Goal: Transaction & Acquisition: Download file/media

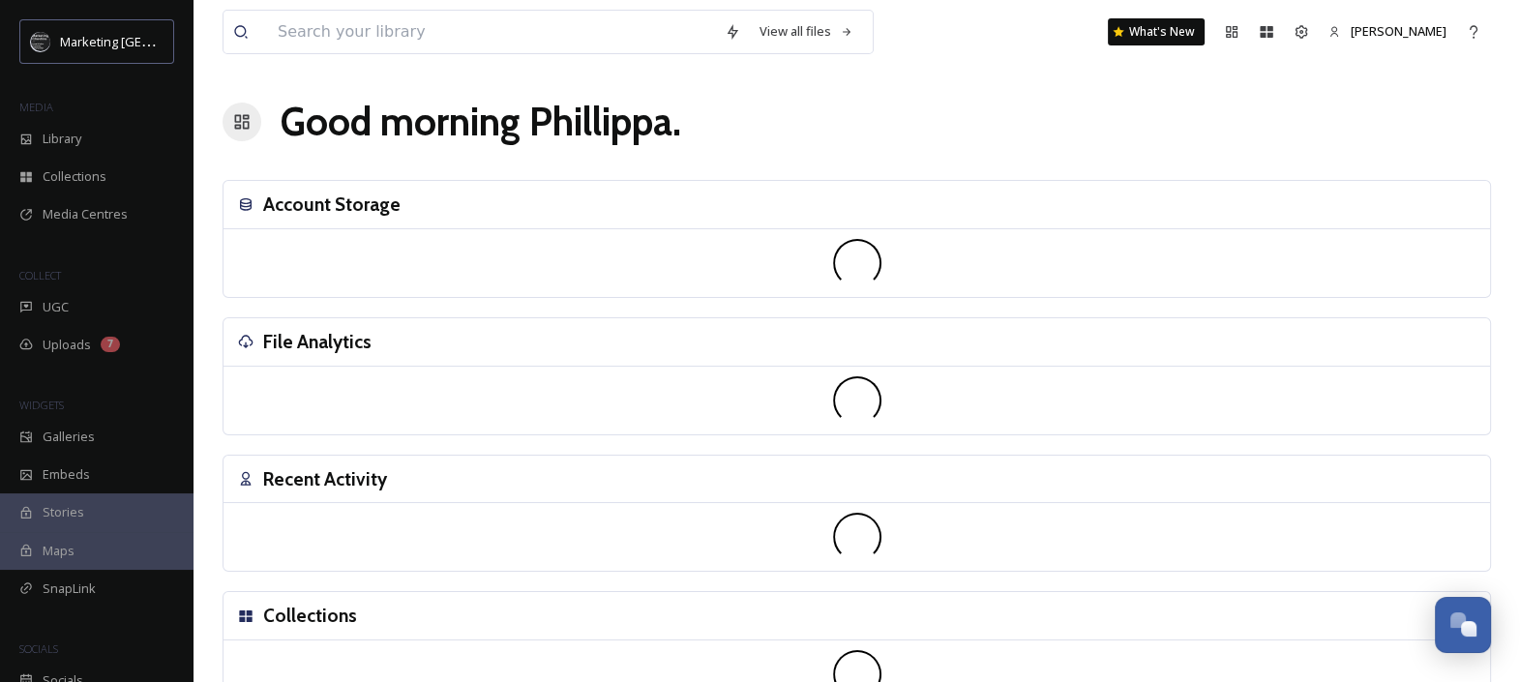
scroll to position [804, 0]
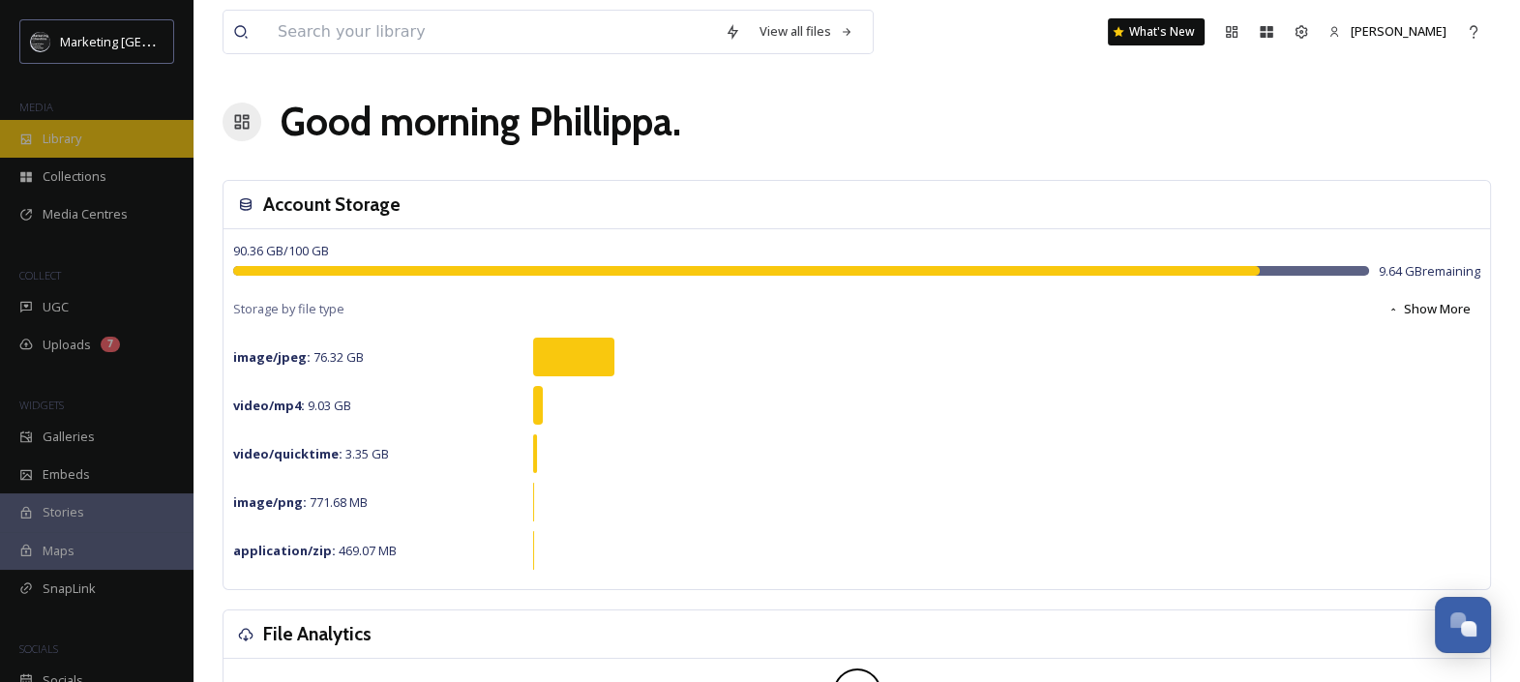
click at [59, 134] on span "Library" at bounding box center [62, 139] width 39 height 18
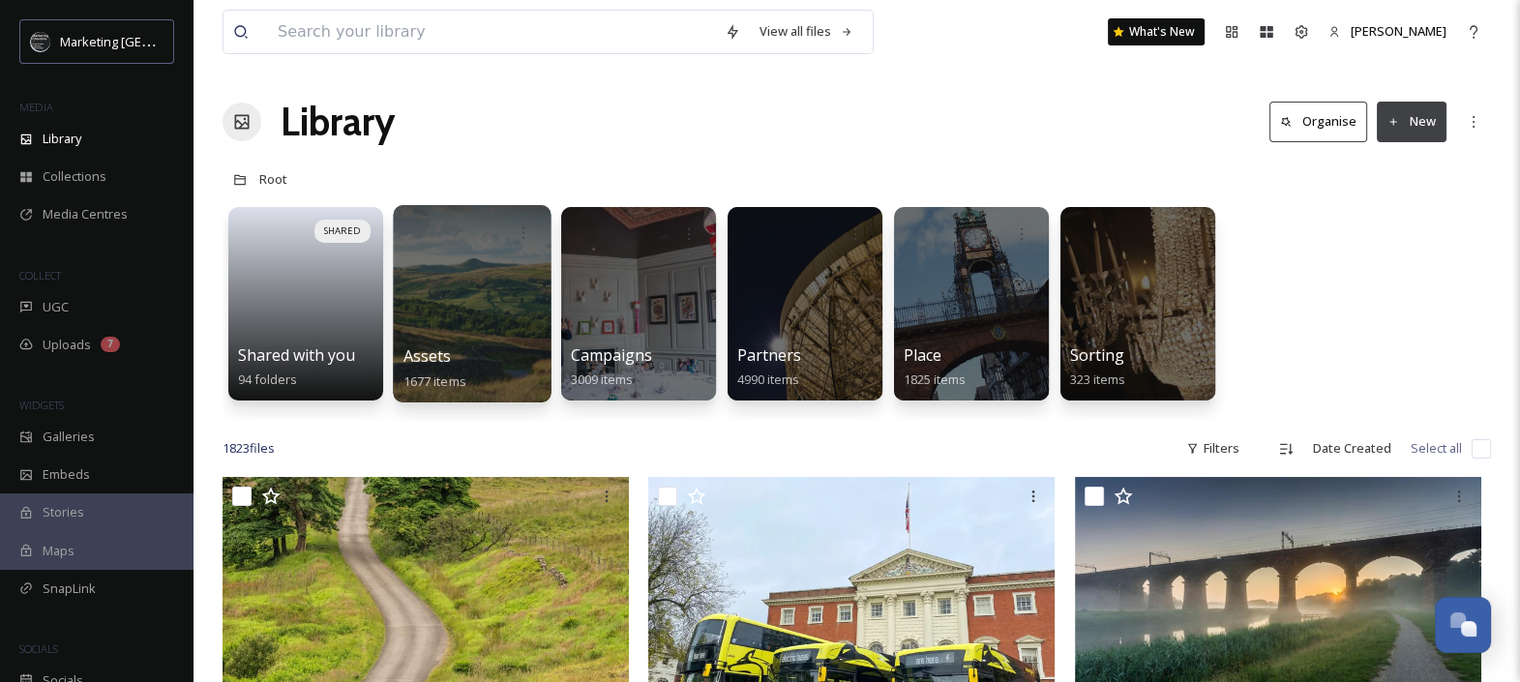
click at [459, 294] on div at bounding box center [472, 303] width 158 height 197
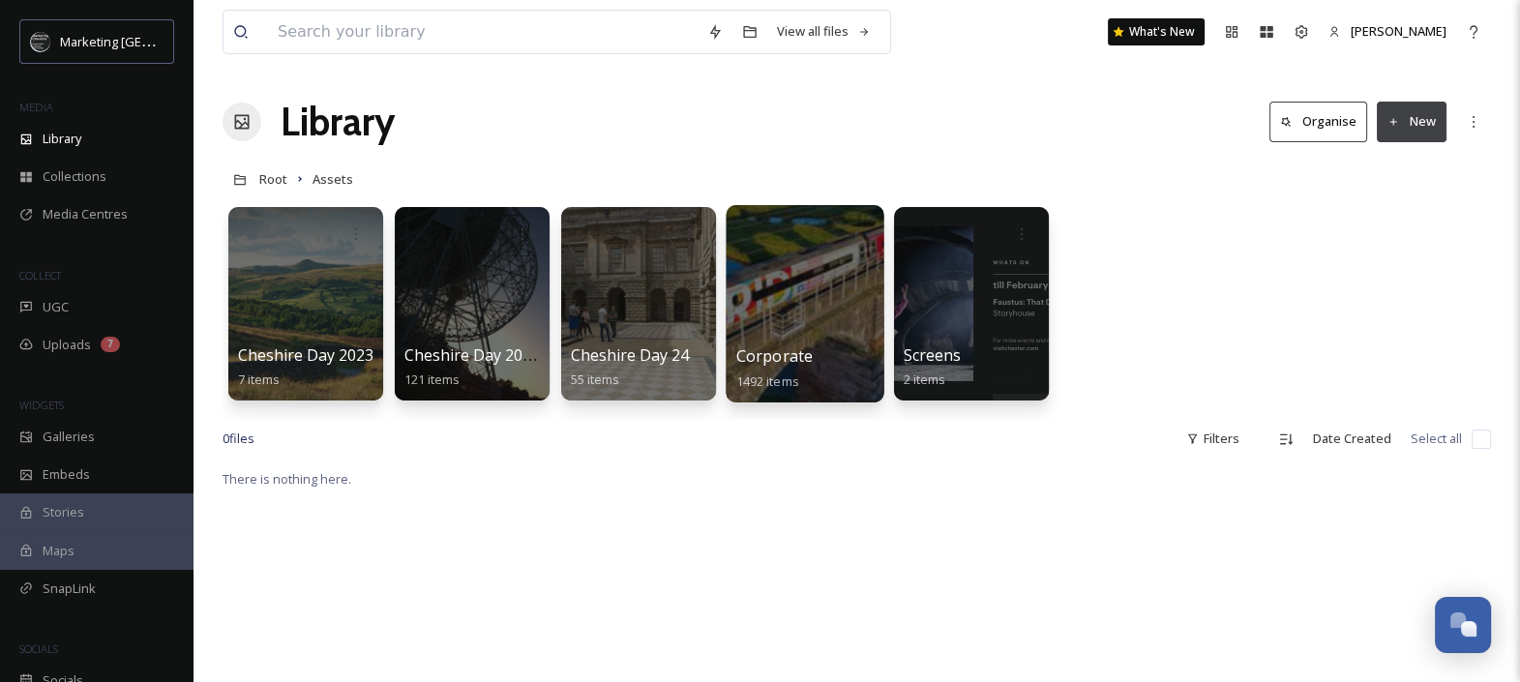
click at [782, 284] on div at bounding box center [804, 303] width 158 height 197
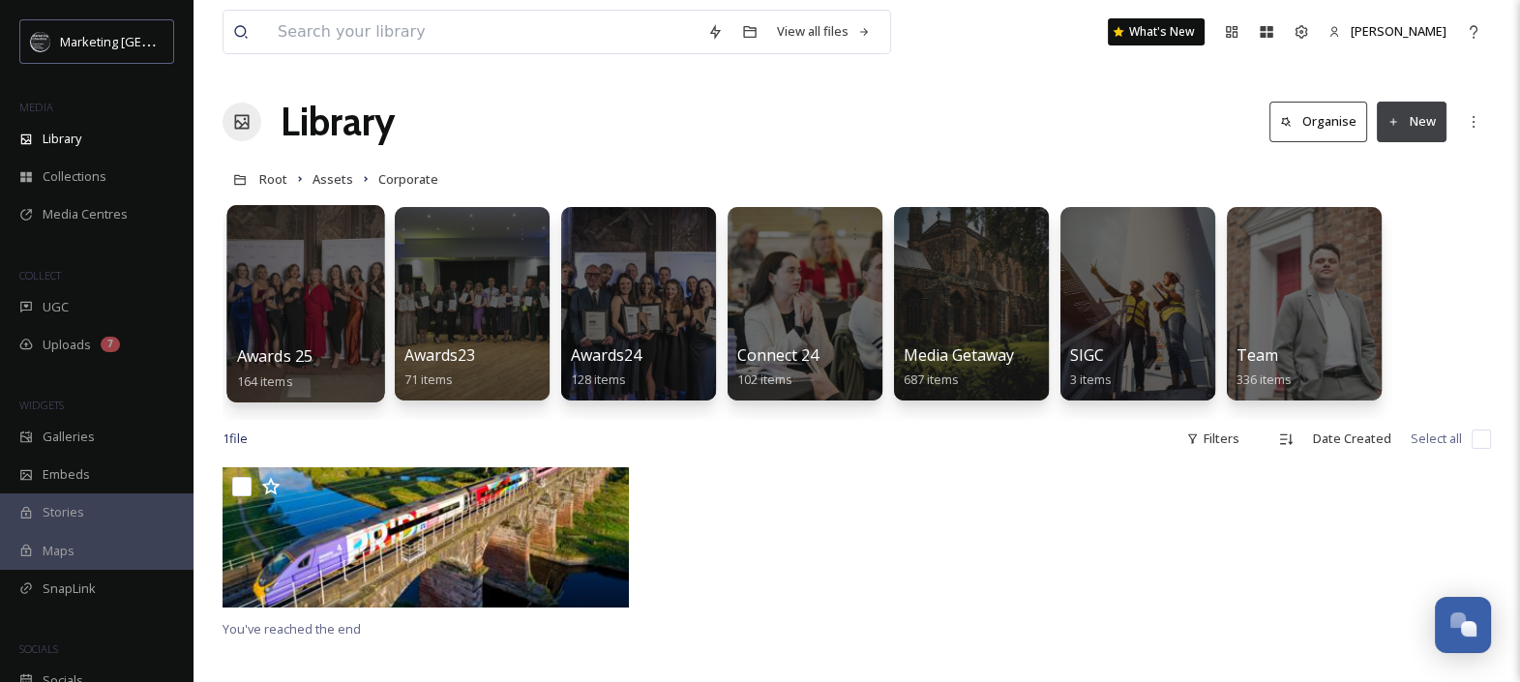
click at [313, 293] on div at bounding box center [305, 303] width 158 height 197
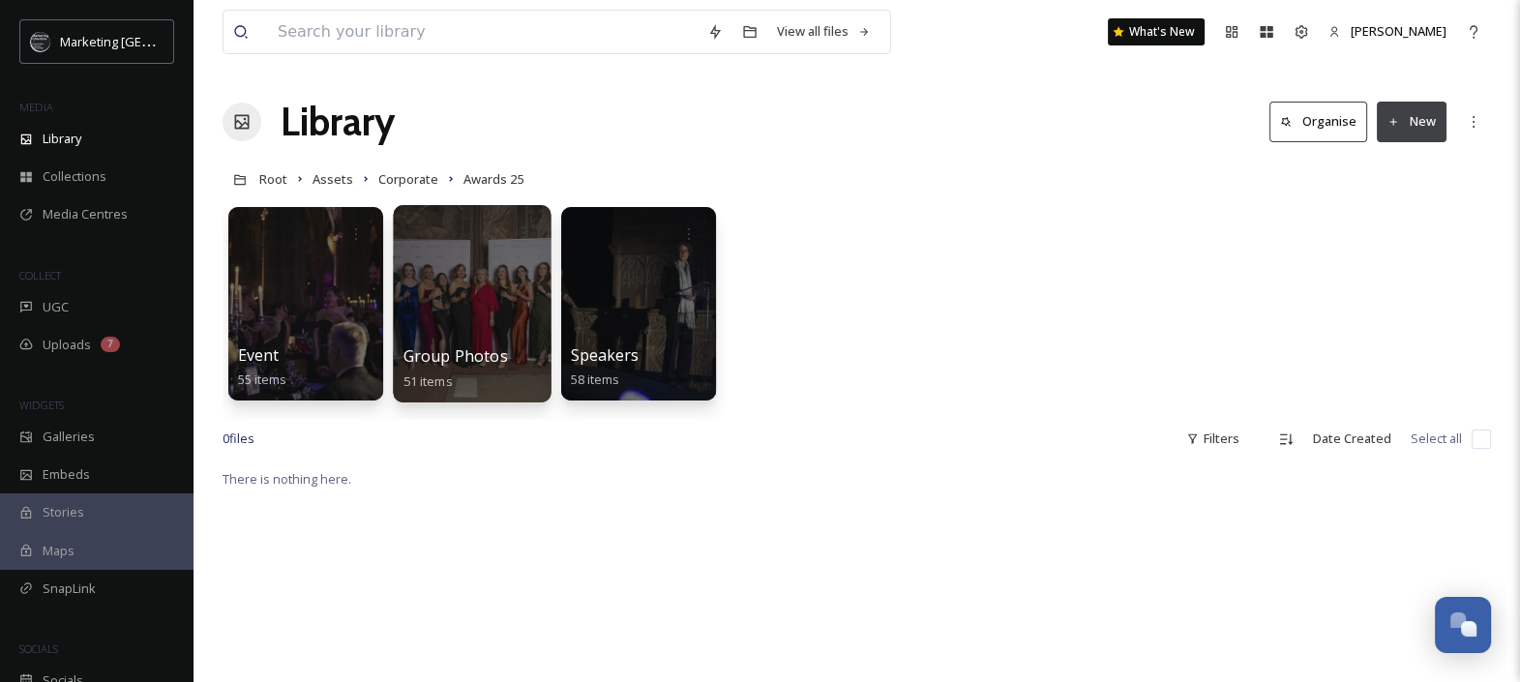
click at [518, 307] on div at bounding box center [472, 303] width 158 height 197
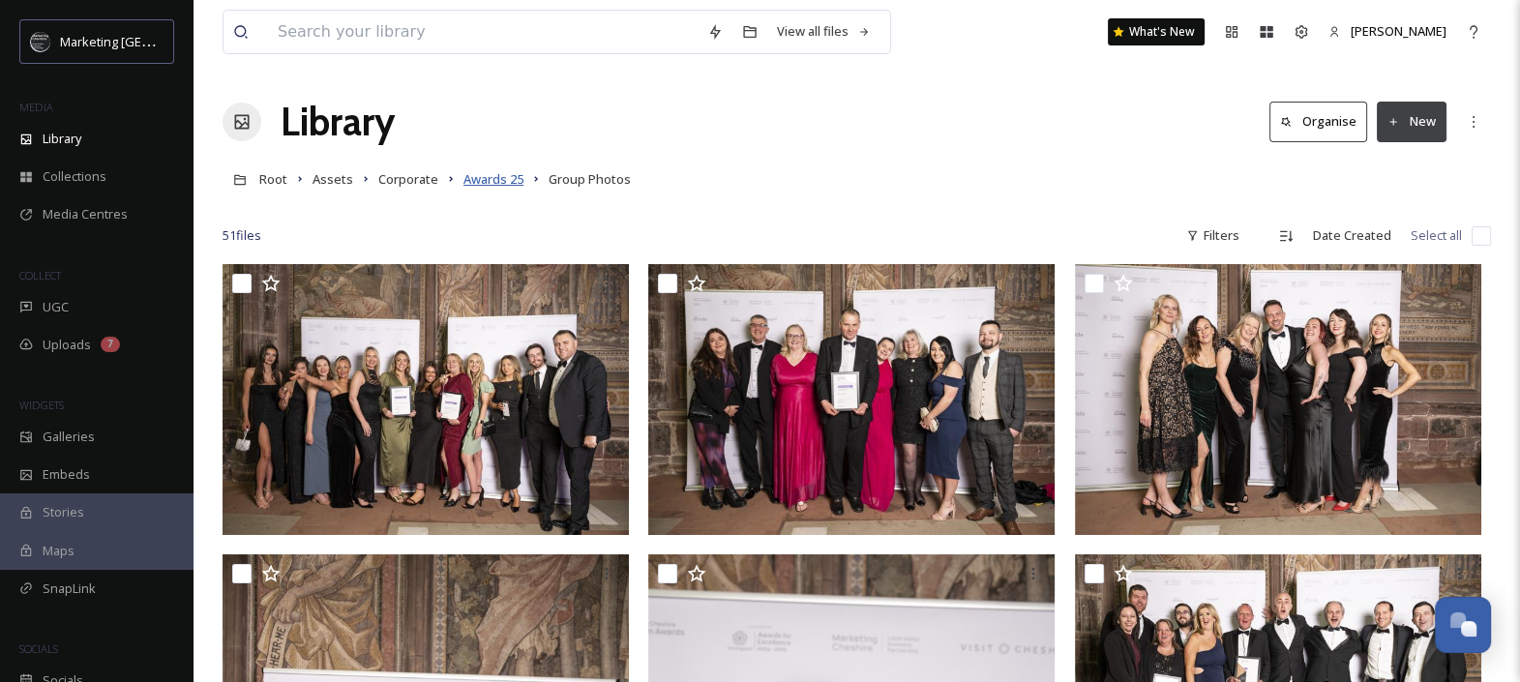
click at [487, 177] on span "Awards 25" at bounding box center [493, 178] width 60 height 17
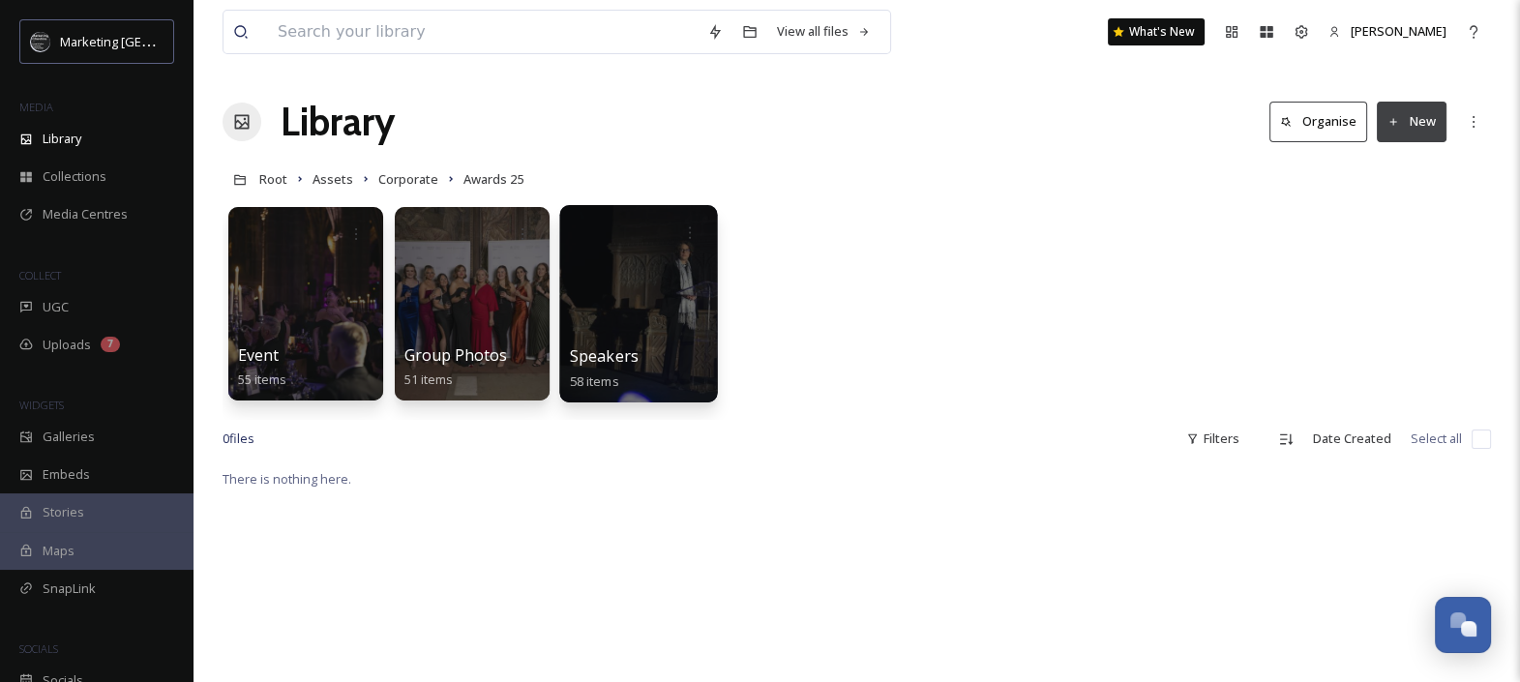
click at [581, 295] on div at bounding box center [638, 303] width 158 height 197
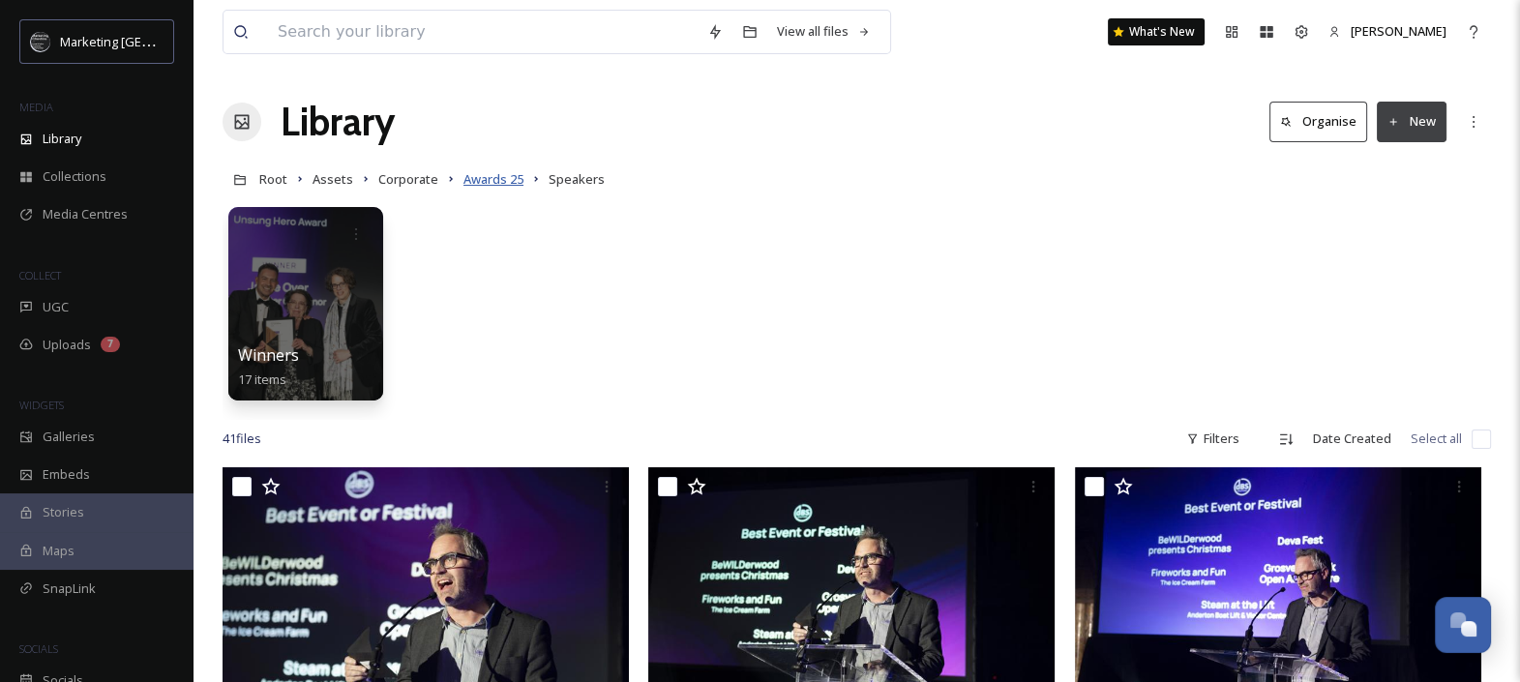
click at [507, 172] on span "Awards 25" at bounding box center [493, 178] width 60 height 17
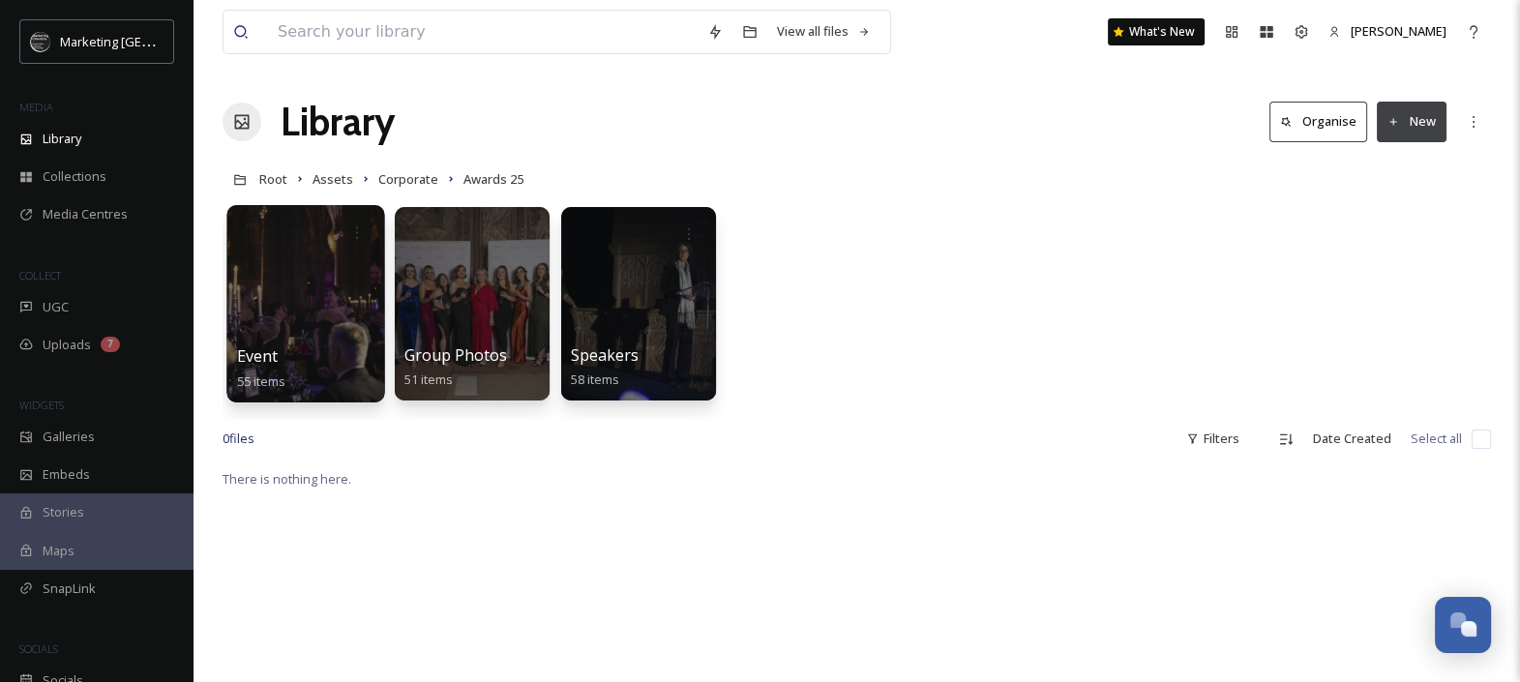
click at [298, 304] on div at bounding box center [305, 303] width 158 height 197
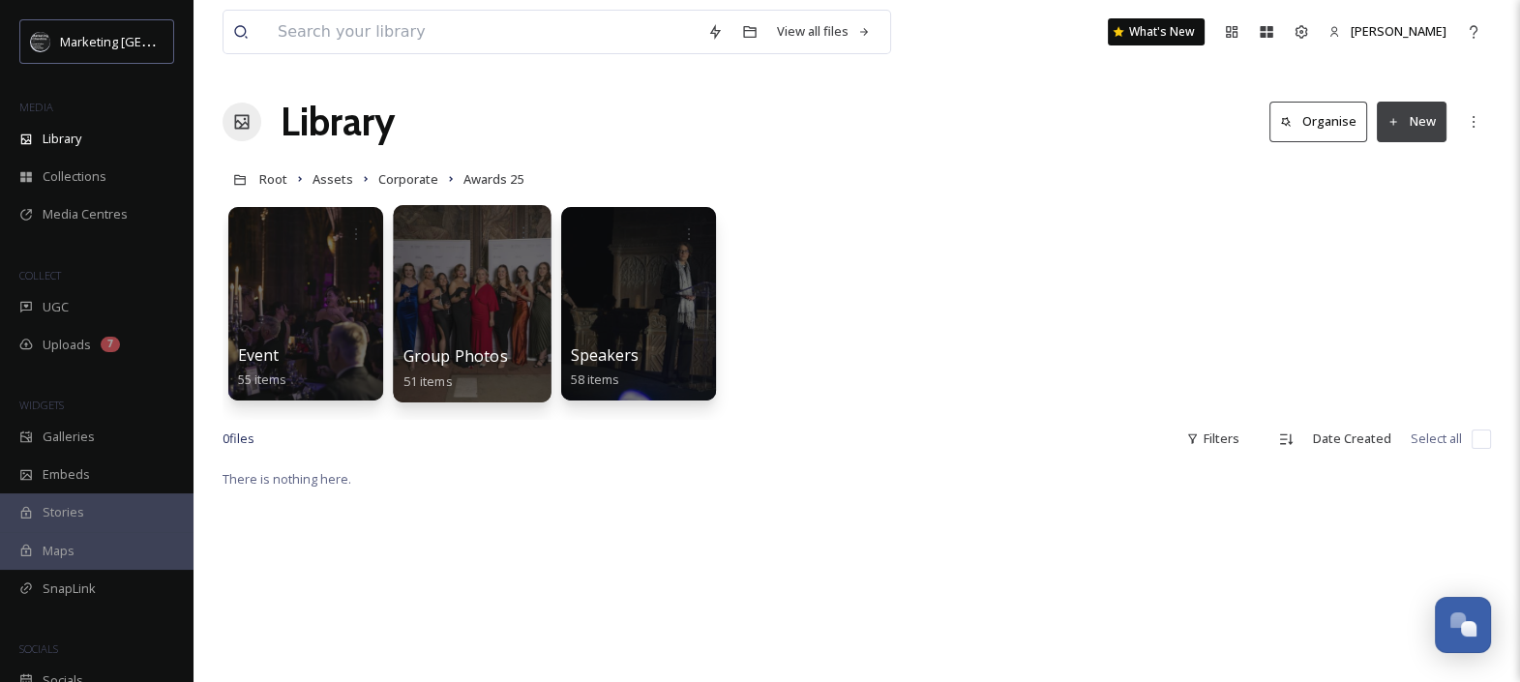
click at [469, 301] on div at bounding box center [472, 303] width 158 height 197
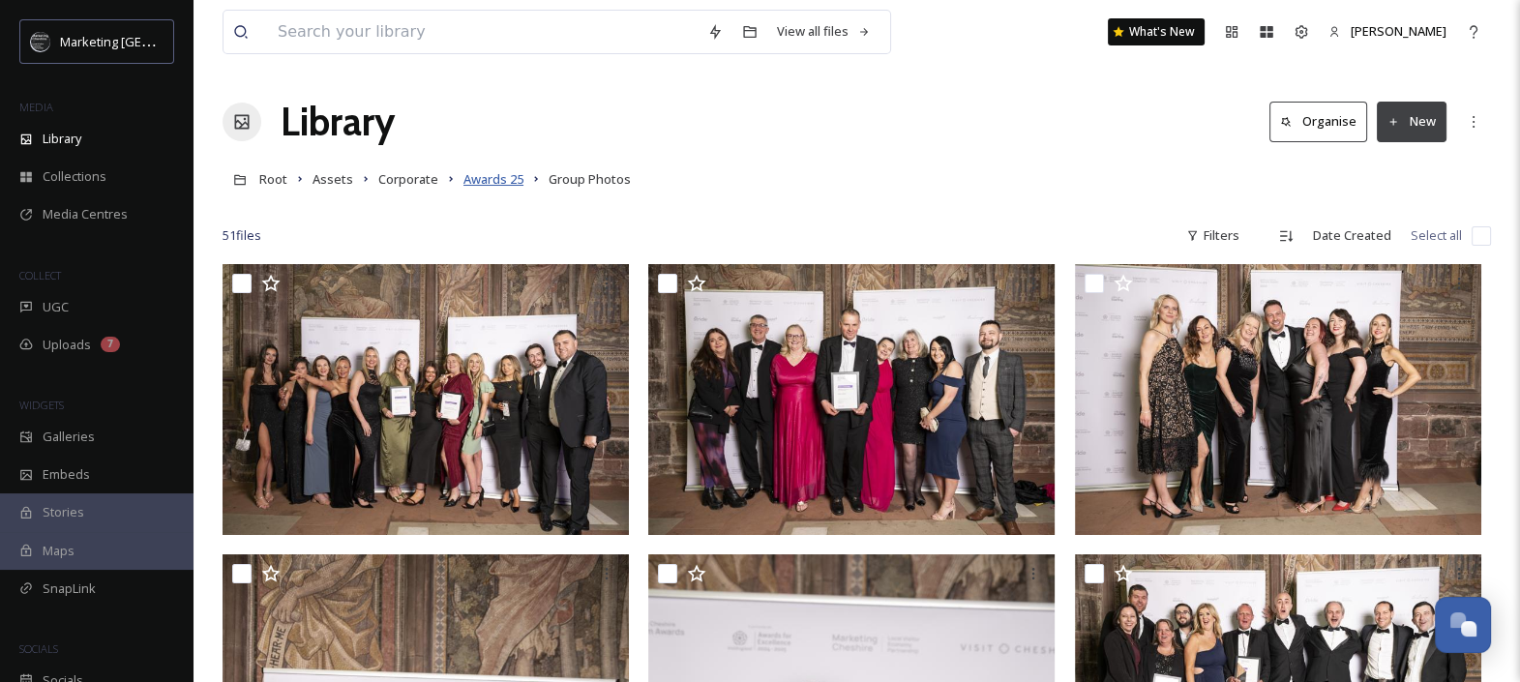
click at [513, 180] on span "Awards 25" at bounding box center [493, 178] width 60 height 17
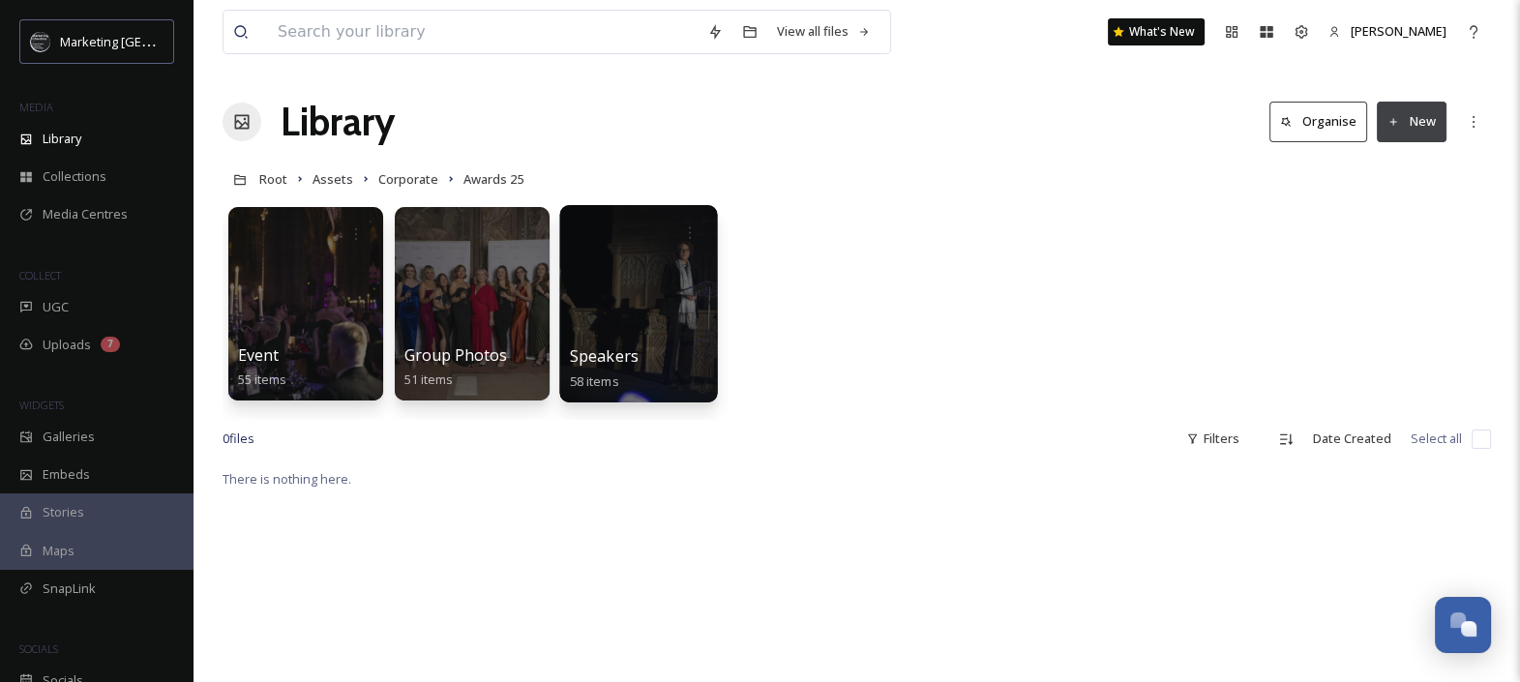
click at [612, 304] on div at bounding box center [638, 303] width 158 height 197
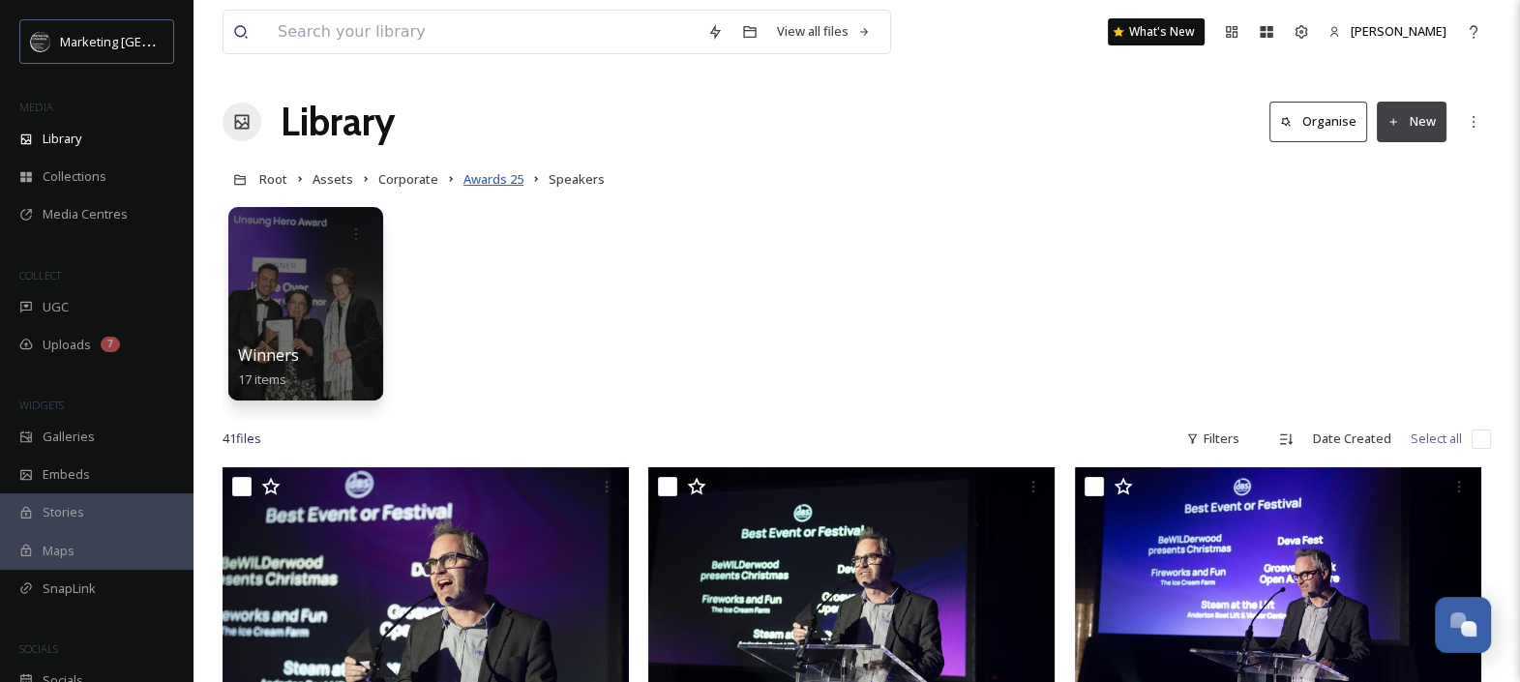
click at [481, 181] on span "Awards 25" at bounding box center [493, 178] width 60 height 17
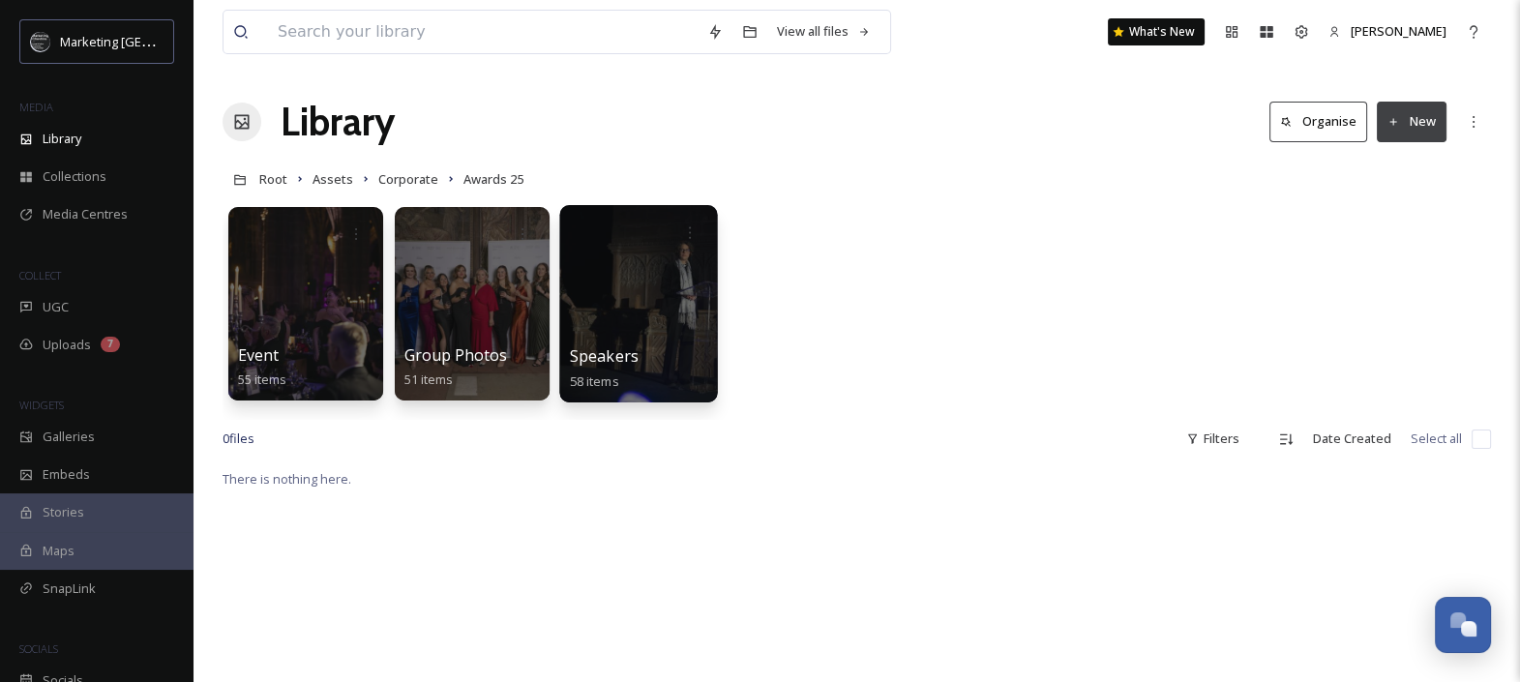
click at [612, 254] on div at bounding box center [638, 303] width 158 height 197
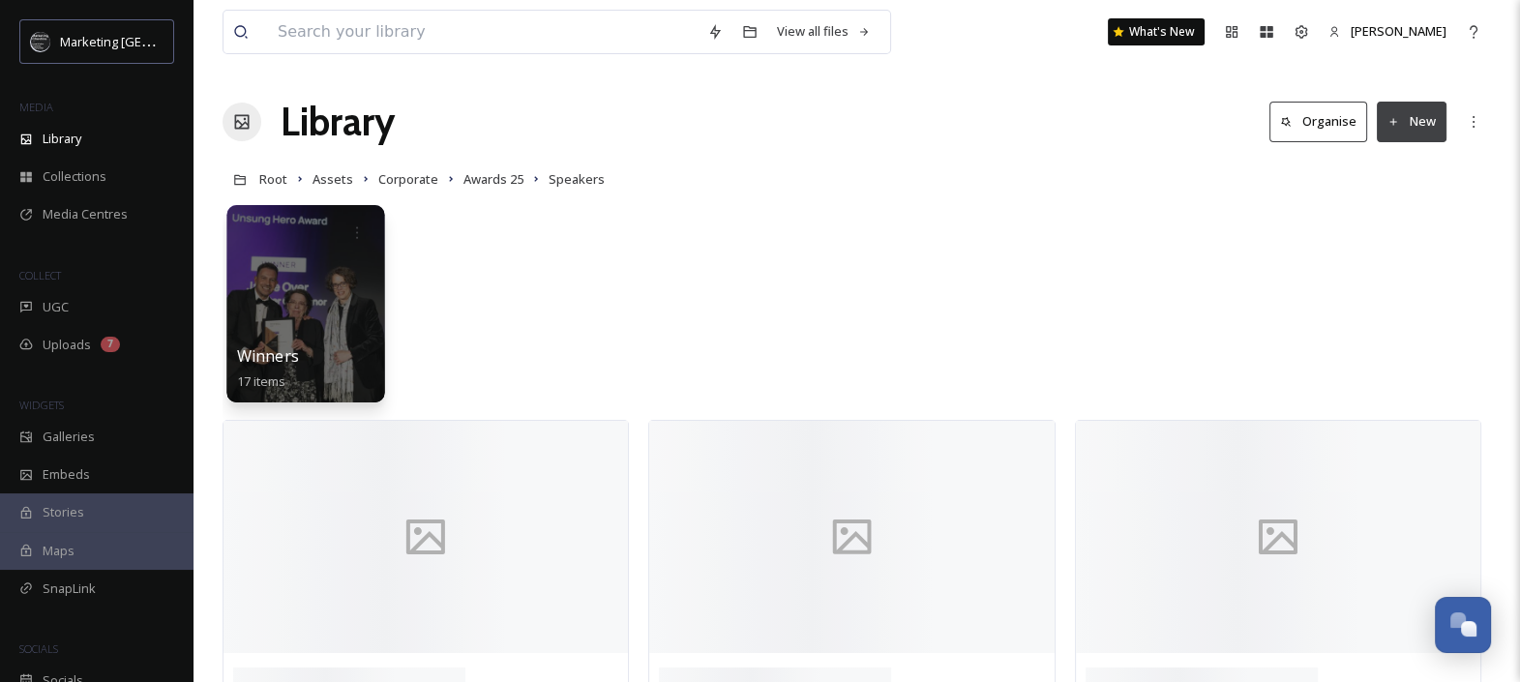
click at [265, 361] on span "Winners" at bounding box center [268, 355] width 62 height 21
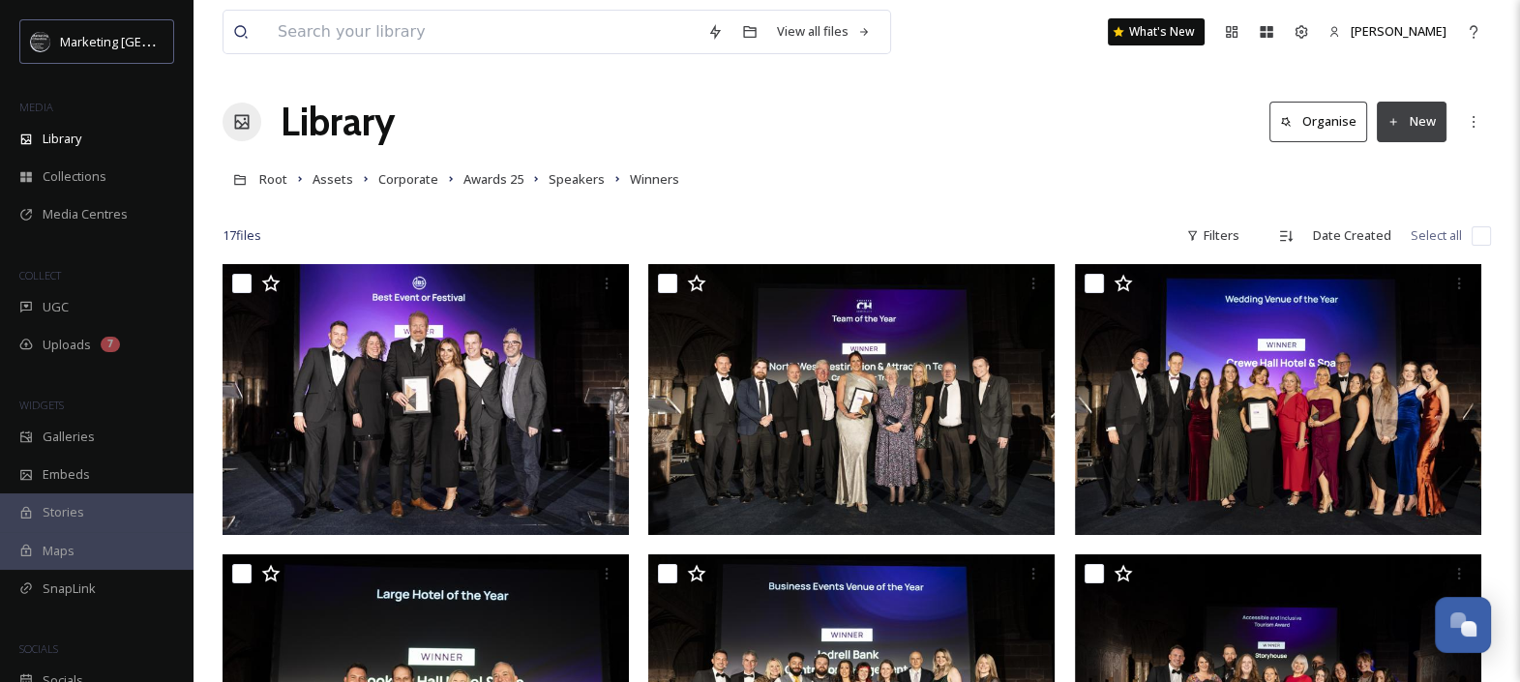
scroll to position [191, 0]
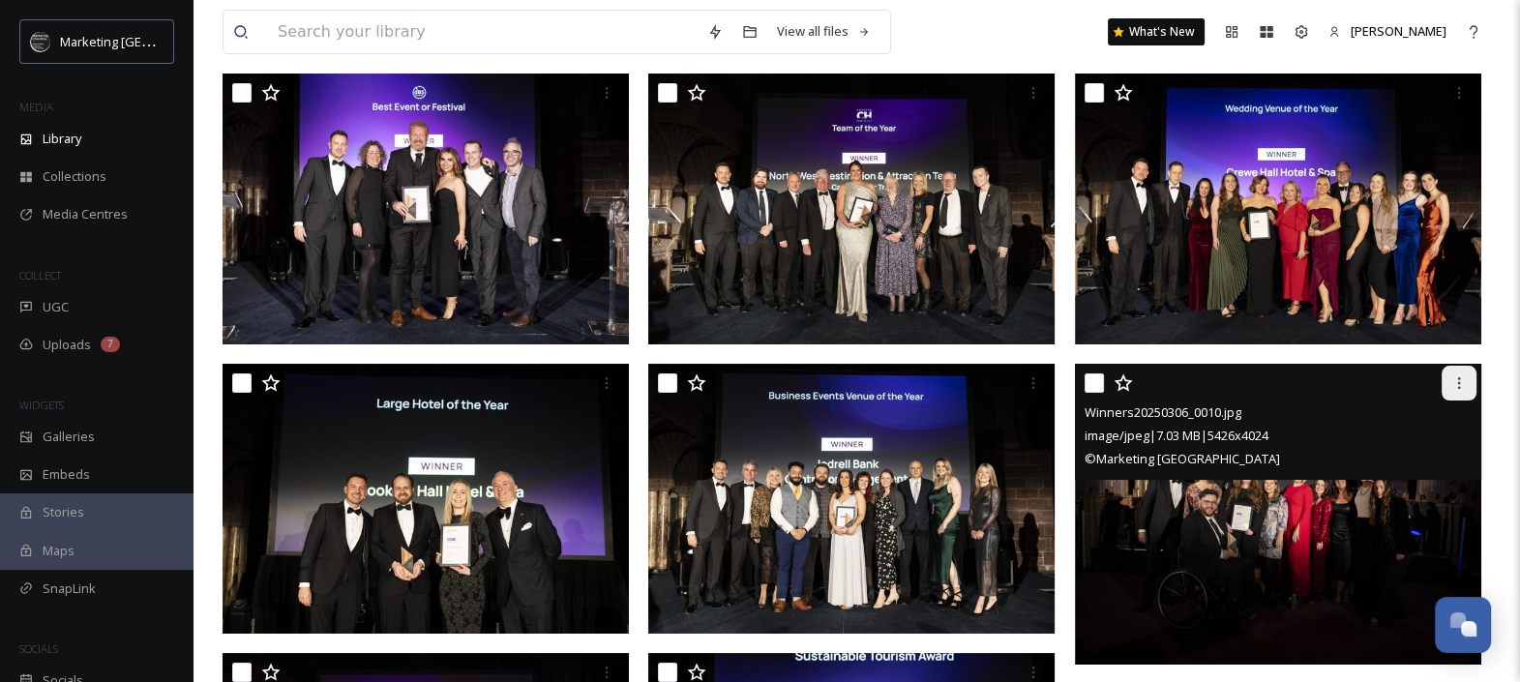
click at [1464, 382] on icon at bounding box center [1458, 382] width 15 height 15
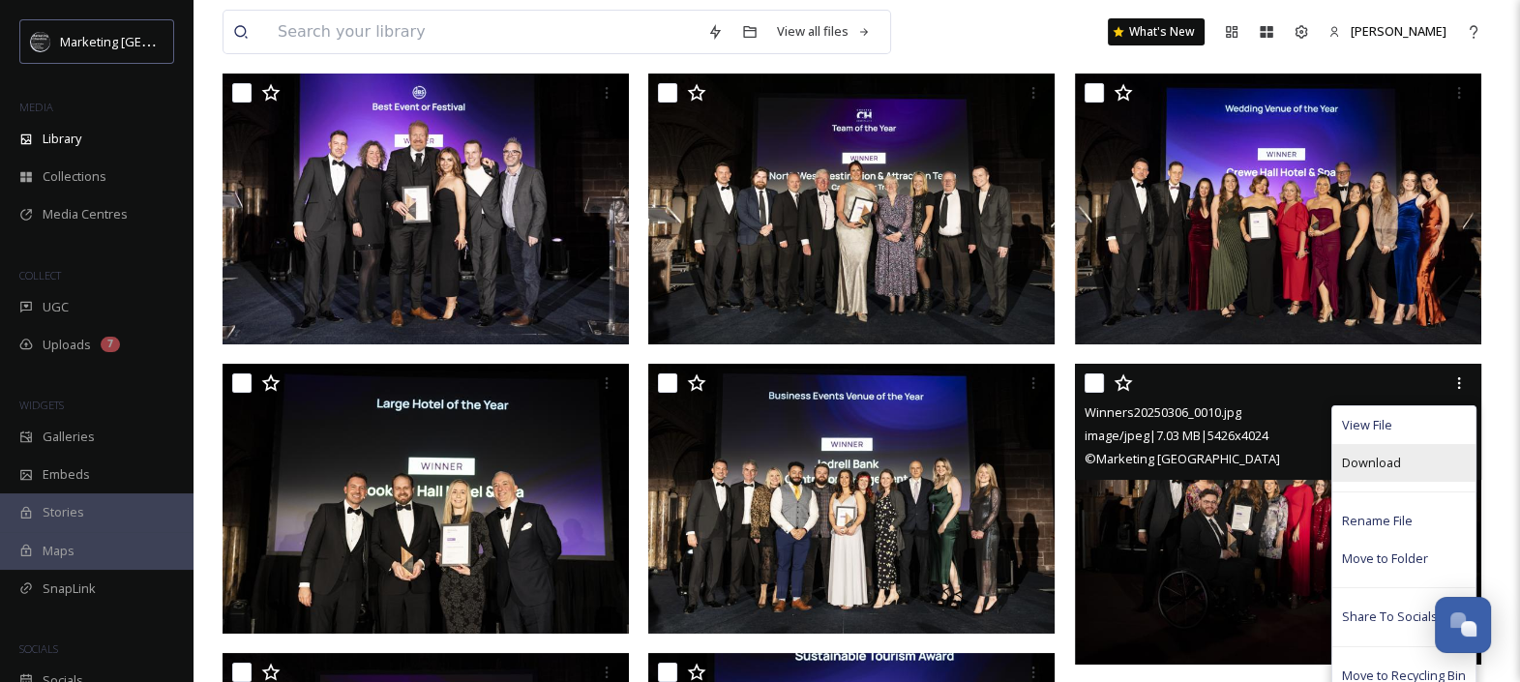
click at [1401, 462] on div "Download" at bounding box center [1403, 463] width 143 height 38
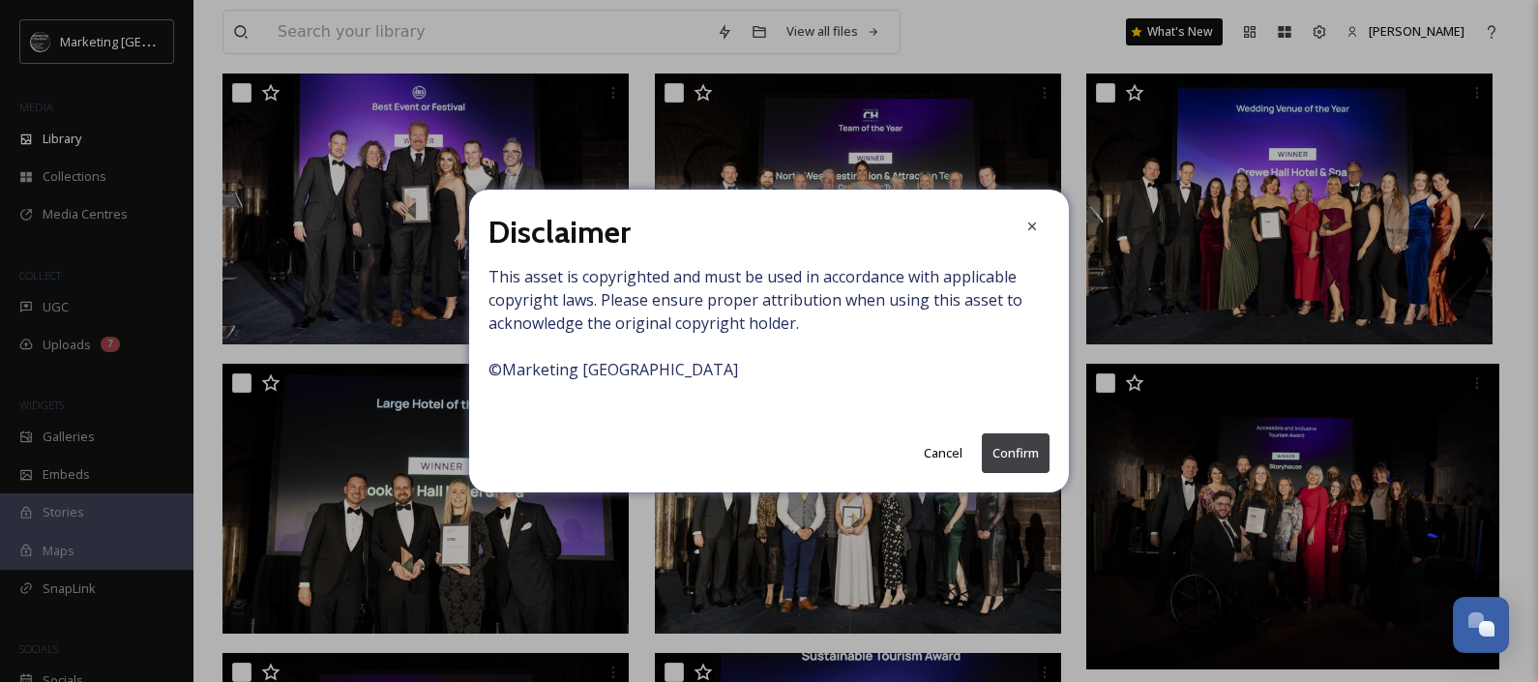
click at [1000, 441] on button "Confirm" at bounding box center [1016, 453] width 68 height 40
